Goal: Transaction & Acquisition: Purchase product/service

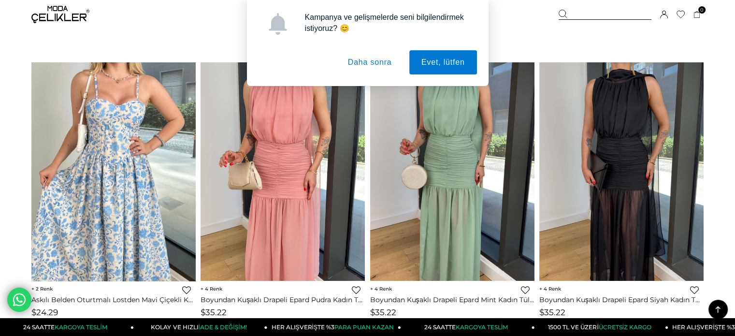
scroll to position [677, 0]
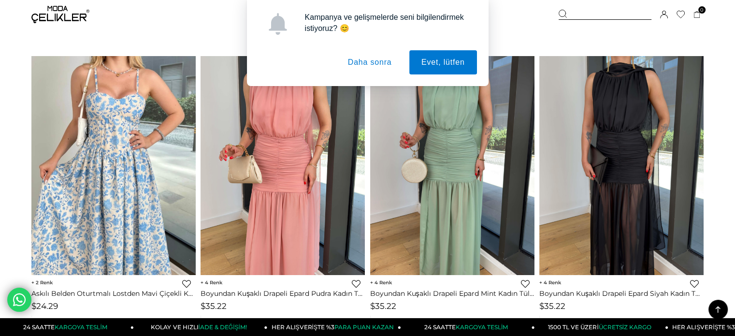
click at [347, 64] on button "Daha sonra" at bounding box center [370, 62] width 68 height 24
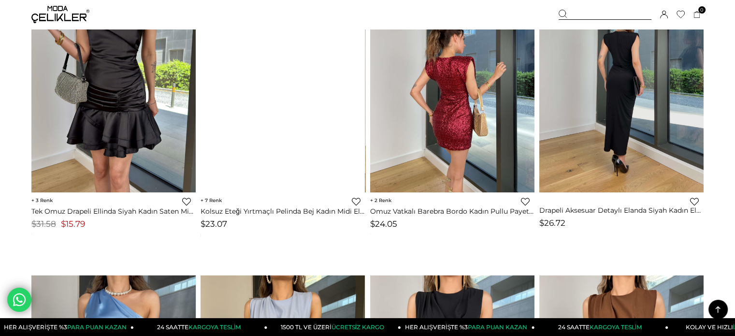
scroll to position [5512, 0]
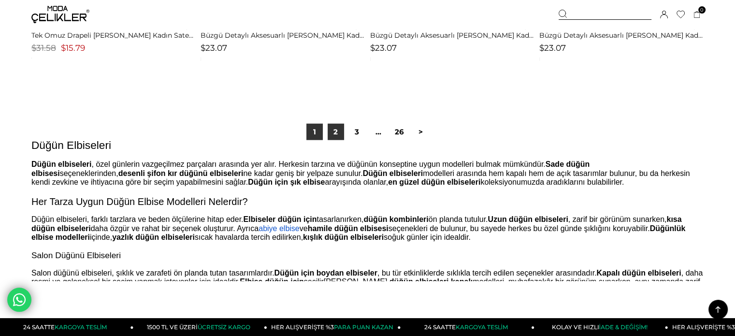
click at [336, 130] on link "2" at bounding box center [336, 132] width 16 height 16
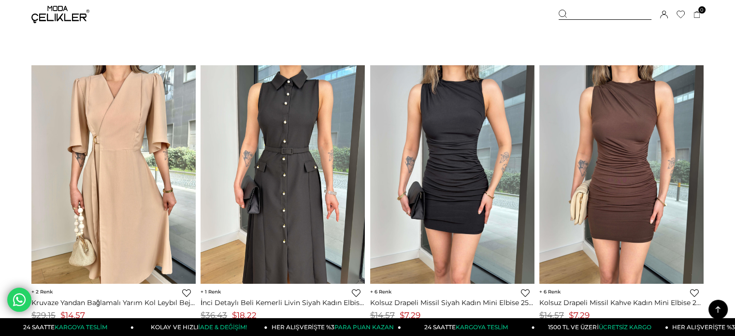
scroll to position [3385, 0]
